Goal: Entertainment & Leisure: Consume media (video, audio)

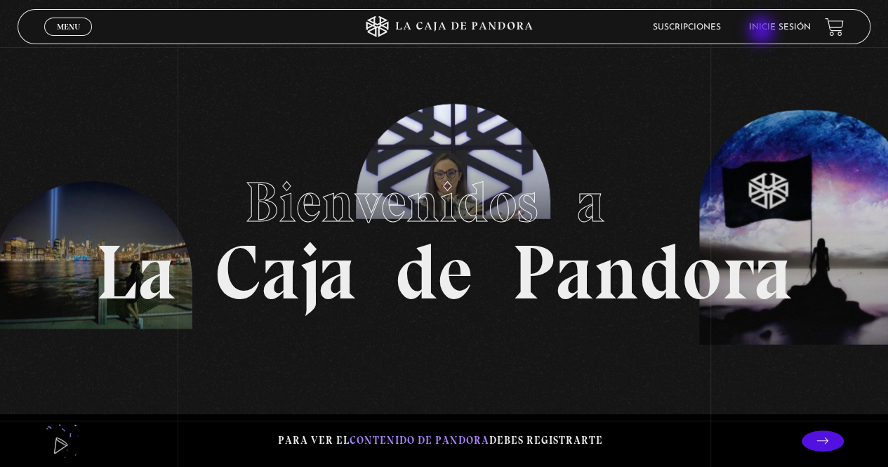
click at [769, 30] on link "Inicie sesión" at bounding box center [780, 27] width 62 height 8
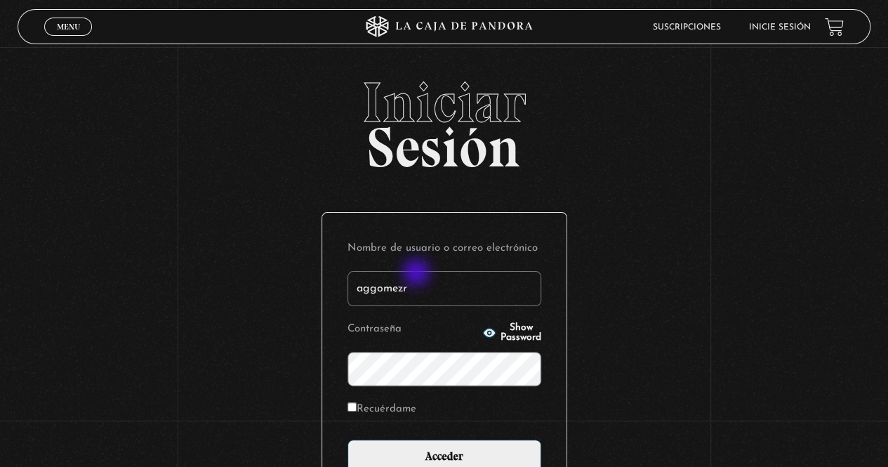
type input "aggomezr"
click at [347, 439] on input "Acceder" at bounding box center [444, 456] width 194 height 35
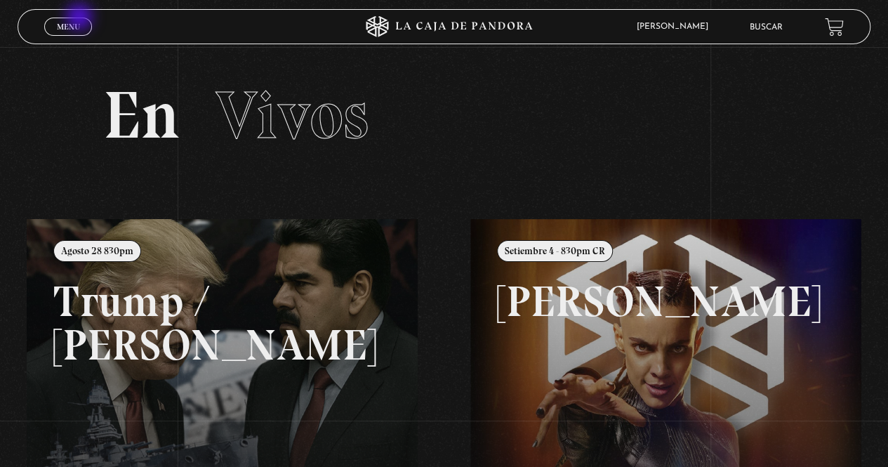
click at [74, 25] on span "Menu" at bounding box center [68, 26] width 23 height 8
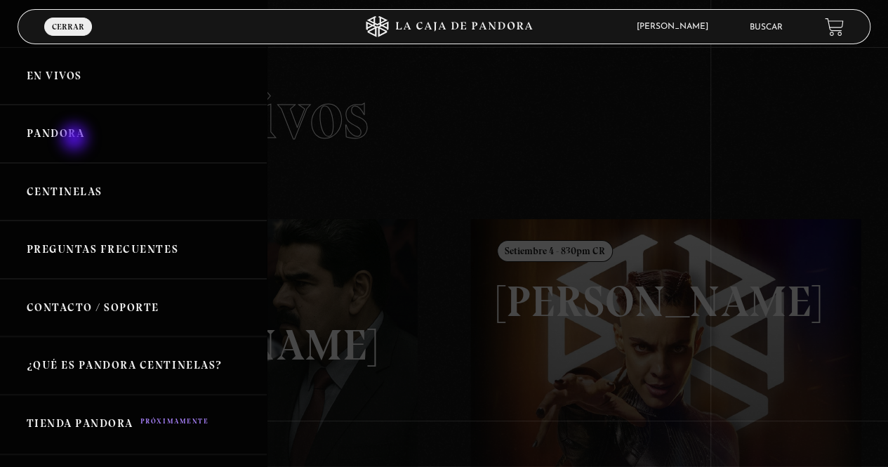
click at [74, 138] on link "Pandora" at bounding box center [133, 134] width 267 height 58
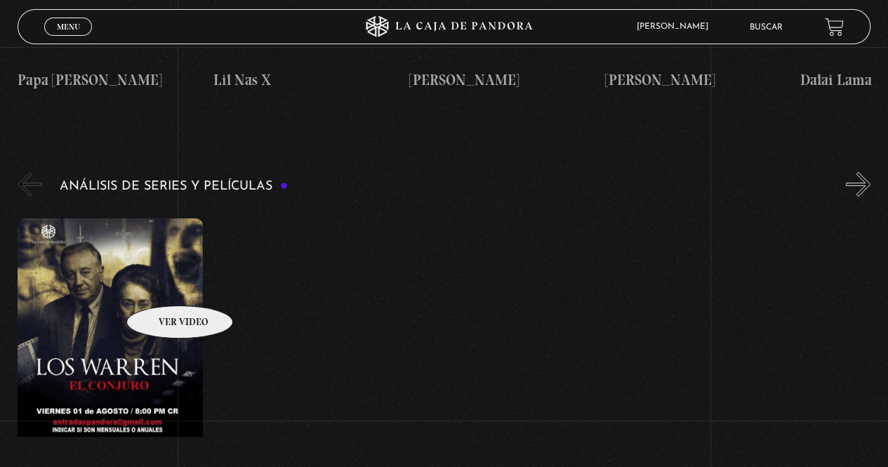
scroll to position [2527, 0]
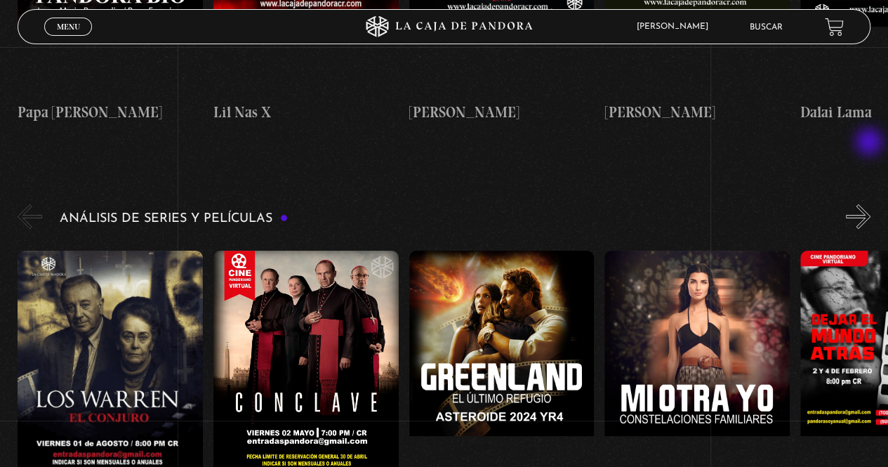
click at [870, 204] on button "»" at bounding box center [858, 216] width 25 height 25
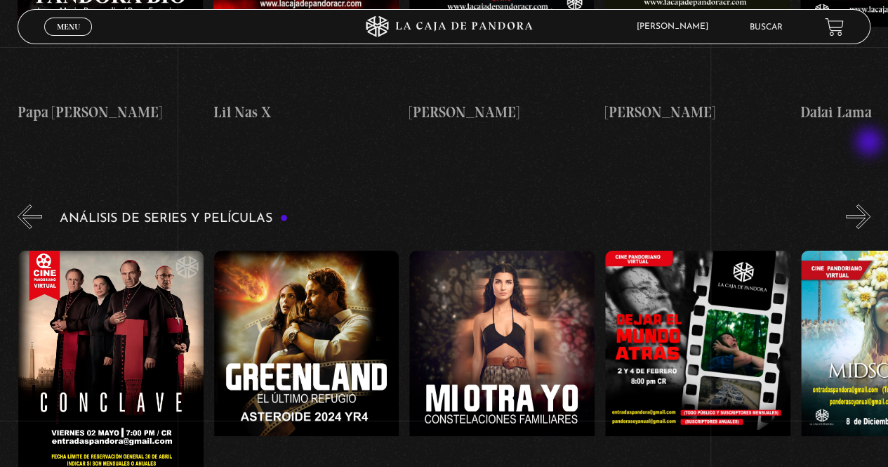
click at [870, 204] on button "»" at bounding box center [858, 216] width 25 height 25
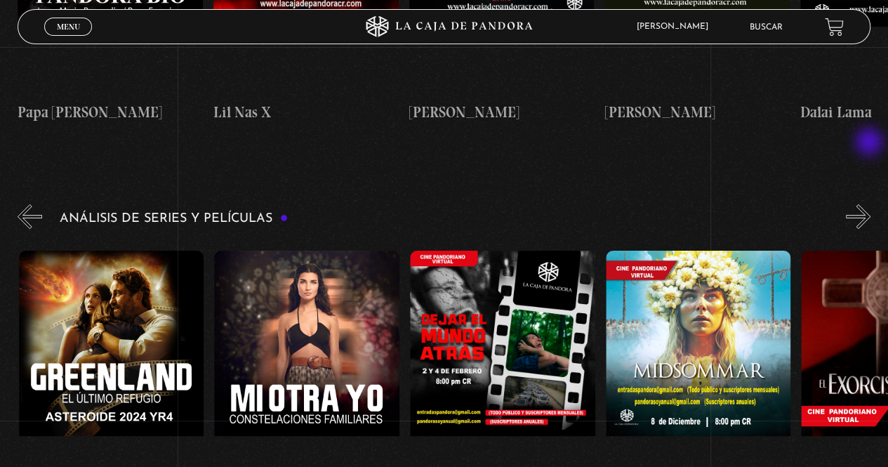
click at [870, 204] on button "»" at bounding box center [858, 216] width 25 height 25
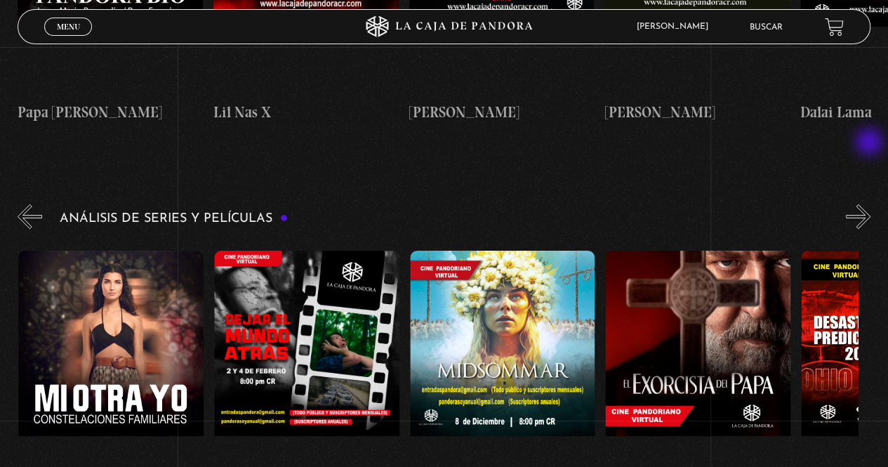
click at [870, 204] on button "»" at bounding box center [858, 216] width 25 height 25
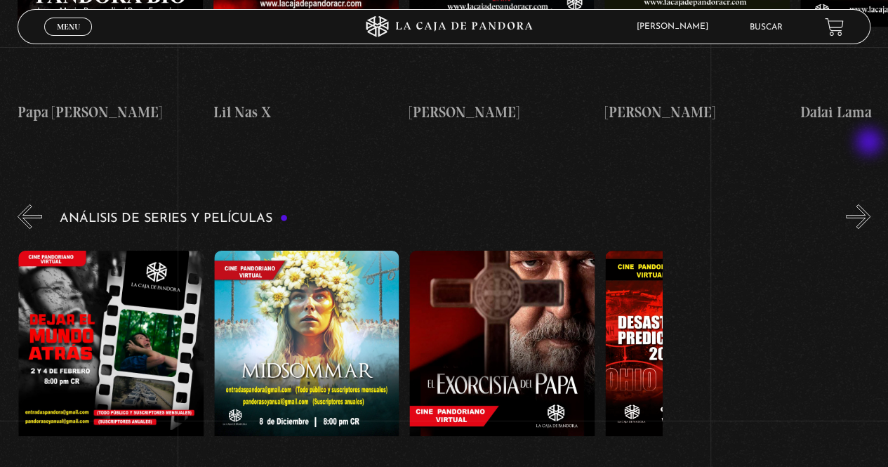
click at [870, 204] on button "»" at bounding box center [858, 216] width 25 height 25
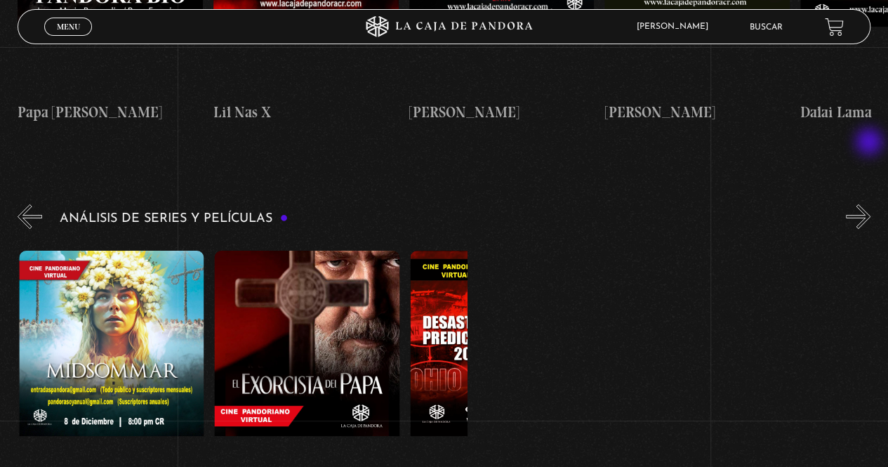
click at [870, 204] on button "»" at bounding box center [858, 216] width 25 height 25
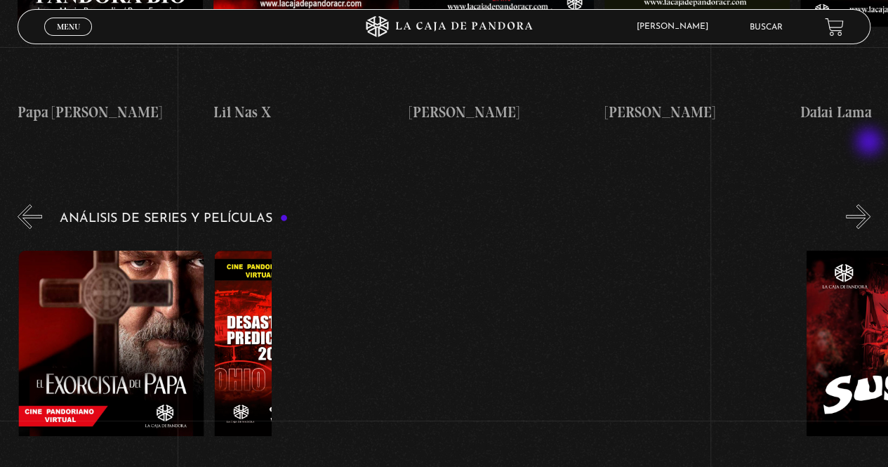
click at [870, 204] on button "»" at bounding box center [858, 216] width 25 height 25
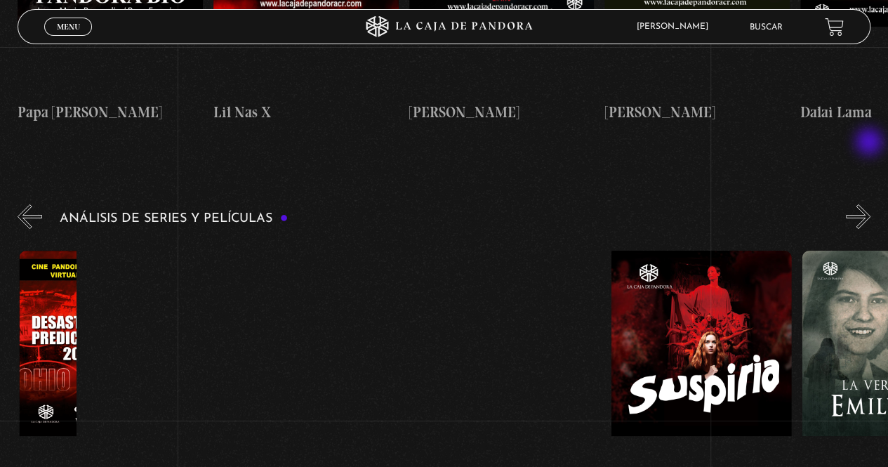
click at [870, 204] on button "»" at bounding box center [858, 216] width 25 height 25
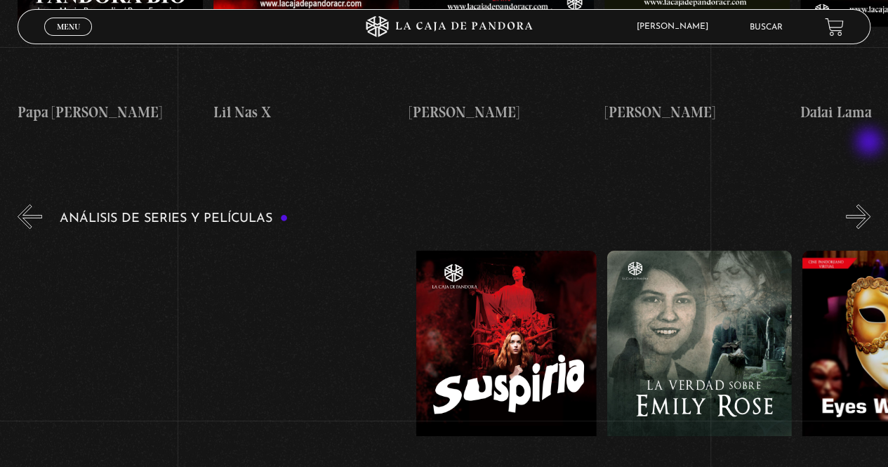
click at [870, 204] on button "»" at bounding box center [858, 216] width 25 height 25
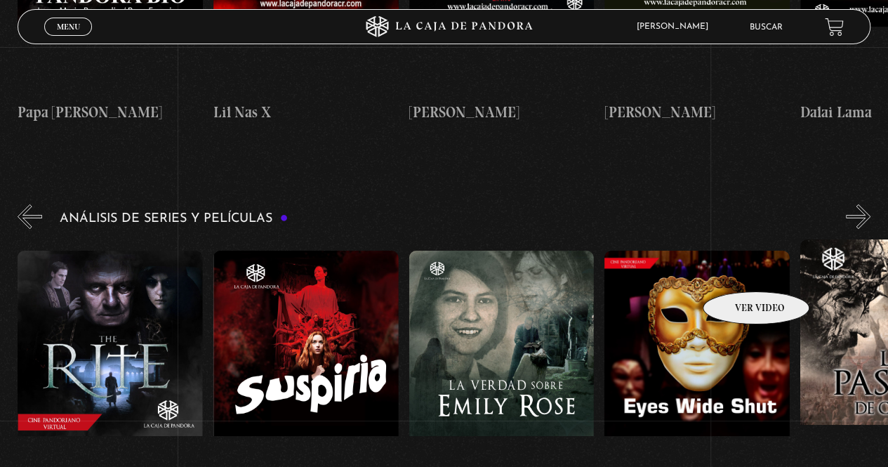
click at [736, 270] on figure at bounding box center [696, 377] width 185 height 253
click at [705, 274] on figure at bounding box center [696, 377] width 185 height 253
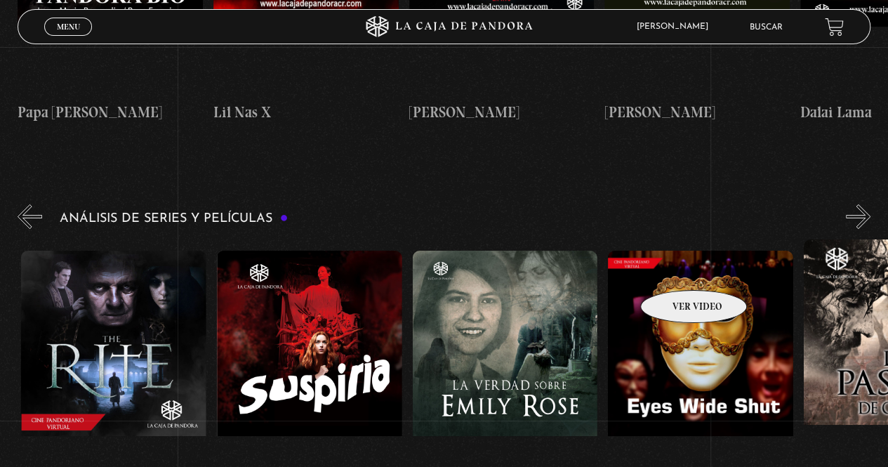
click at [675, 269] on figure at bounding box center [700, 377] width 185 height 253
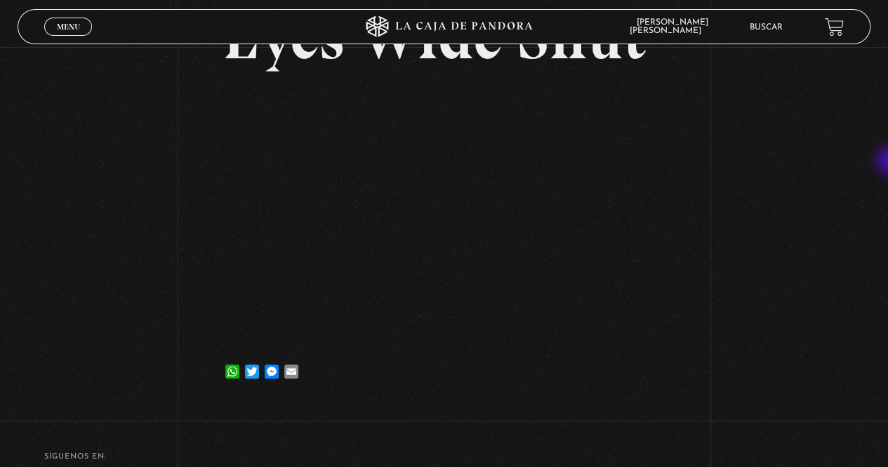
scroll to position [118, 0]
click at [159, 158] on div "Volver 24 mayo, 2022 Eyes Wide Shut WhatsApp Twitter Messenger Email" at bounding box center [444, 166] width 888 height 475
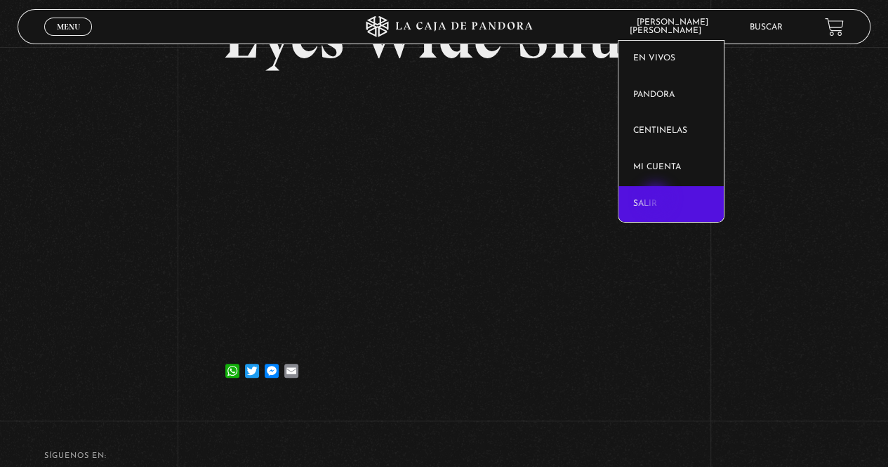
click at [657, 200] on link "Salir" at bounding box center [670, 204] width 105 height 37
